Goal: Check status: Check status

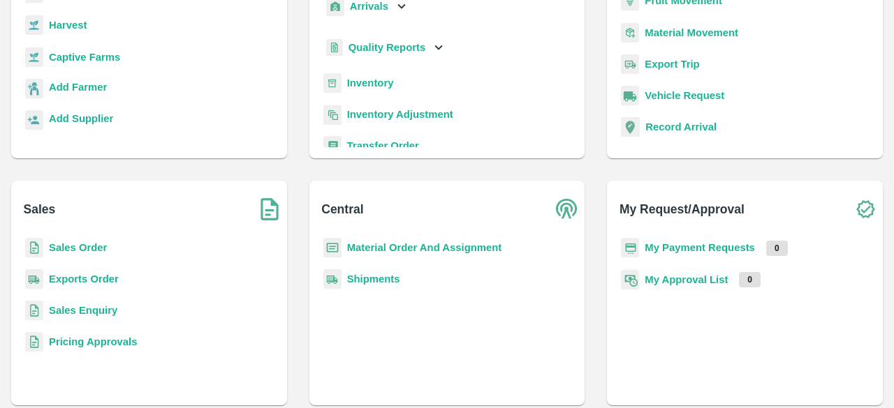
scroll to position [154, 0]
click at [106, 282] on b "Exports Order" at bounding box center [84, 278] width 70 height 11
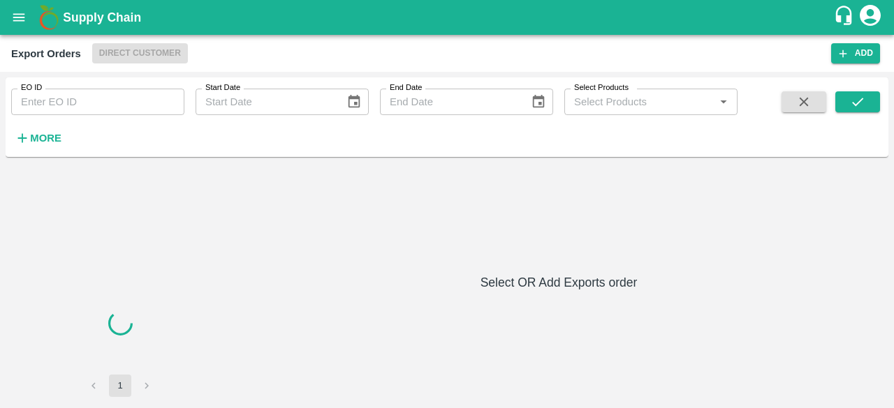
click at [105, 115] on input "EO ID" at bounding box center [97, 102] width 173 height 27
paste input "518"
type input "518"
click at [851, 98] on icon "submit" at bounding box center [857, 101] width 15 height 15
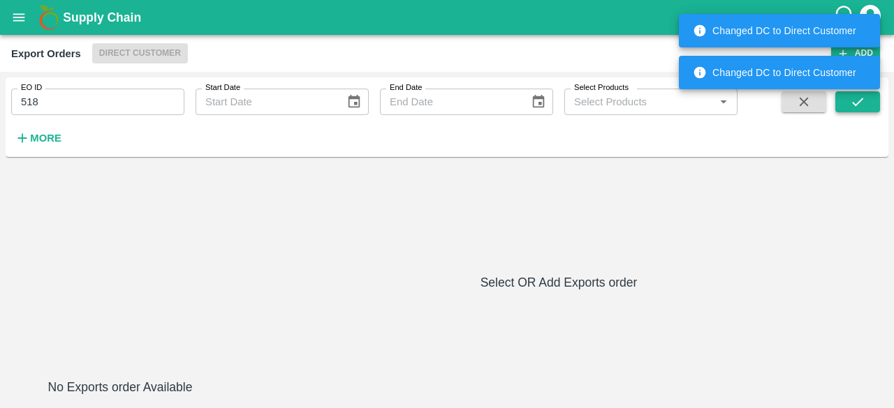
click at [855, 101] on icon "submit" at bounding box center [857, 101] width 15 height 15
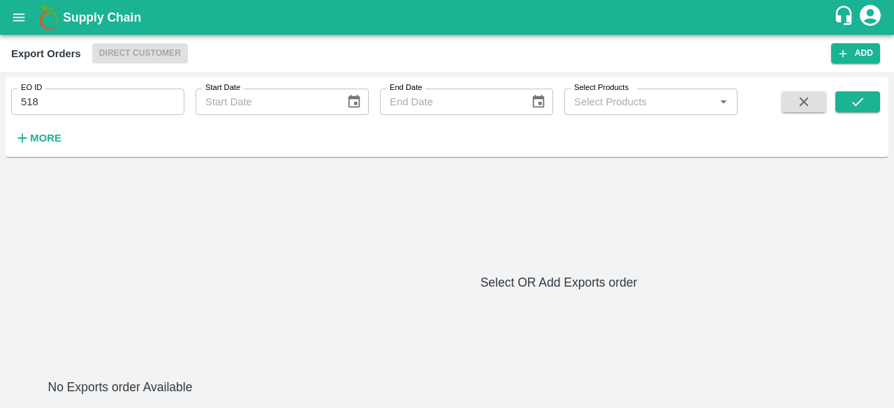
click at [135, 53] on span "Direct Customer" at bounding box center [140, 53] width 96 height 20
click at [874, 97] on button "submit" at bounding box center [857, 101] width 45 height 21
click at [873, 97] on button "submit" at bounding box center [857, 101] width 45 height 21
